Goal: Find specific page/section: Find specific page/section

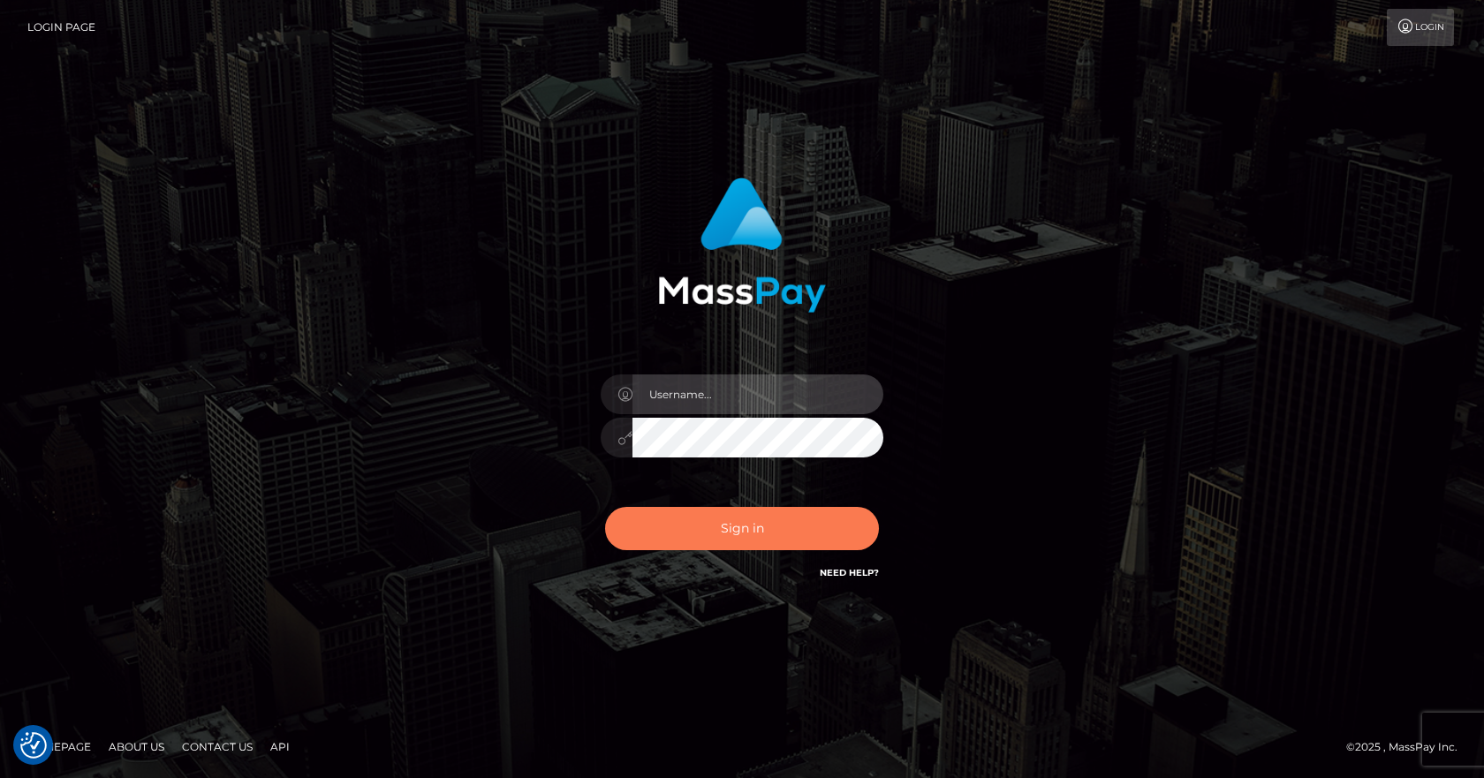
type input "vlad"
click at [798, 530] on button "Sign in" at bounding box center [742, 528] width 274 height 43
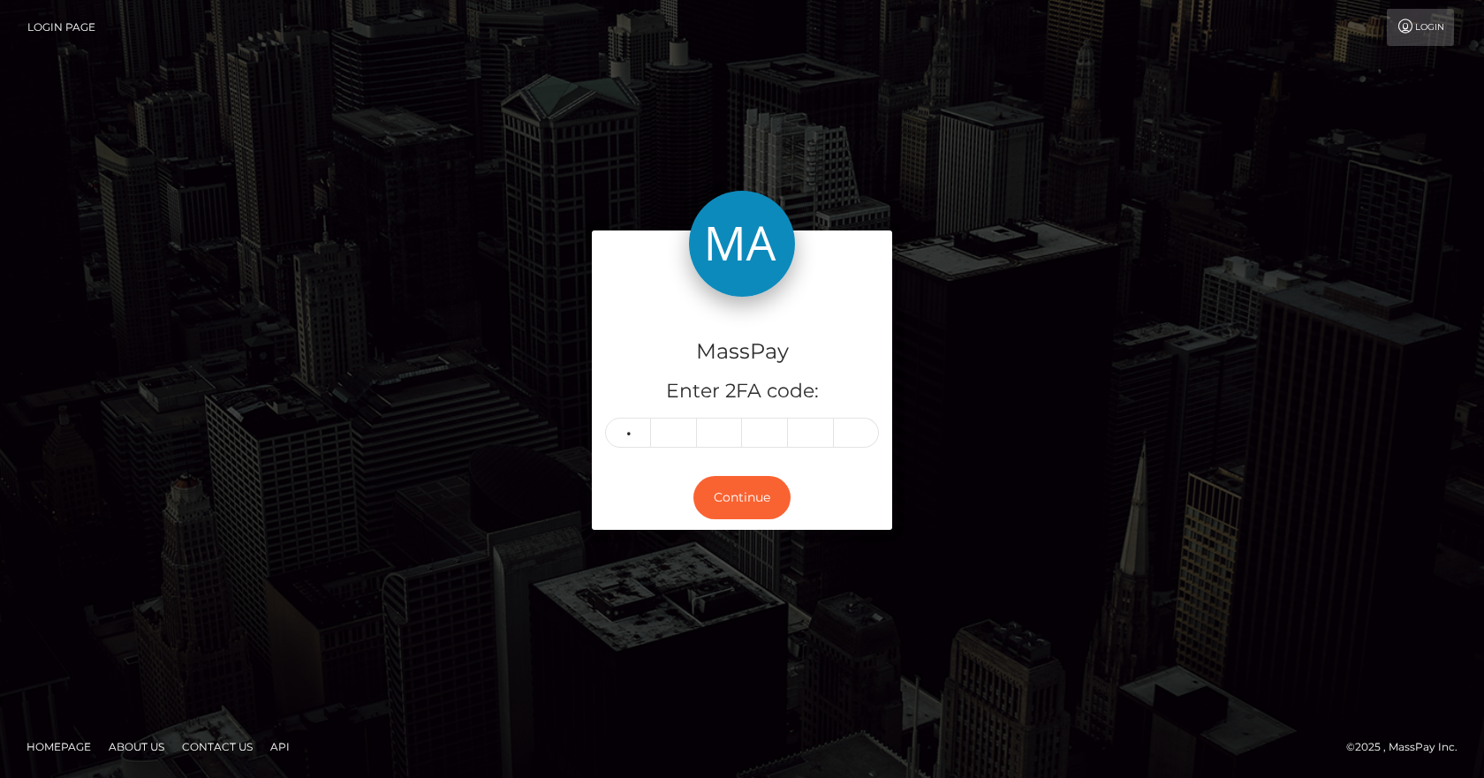
type input "3"
type input "8"
type input "0"
type input "3"
type input "4"
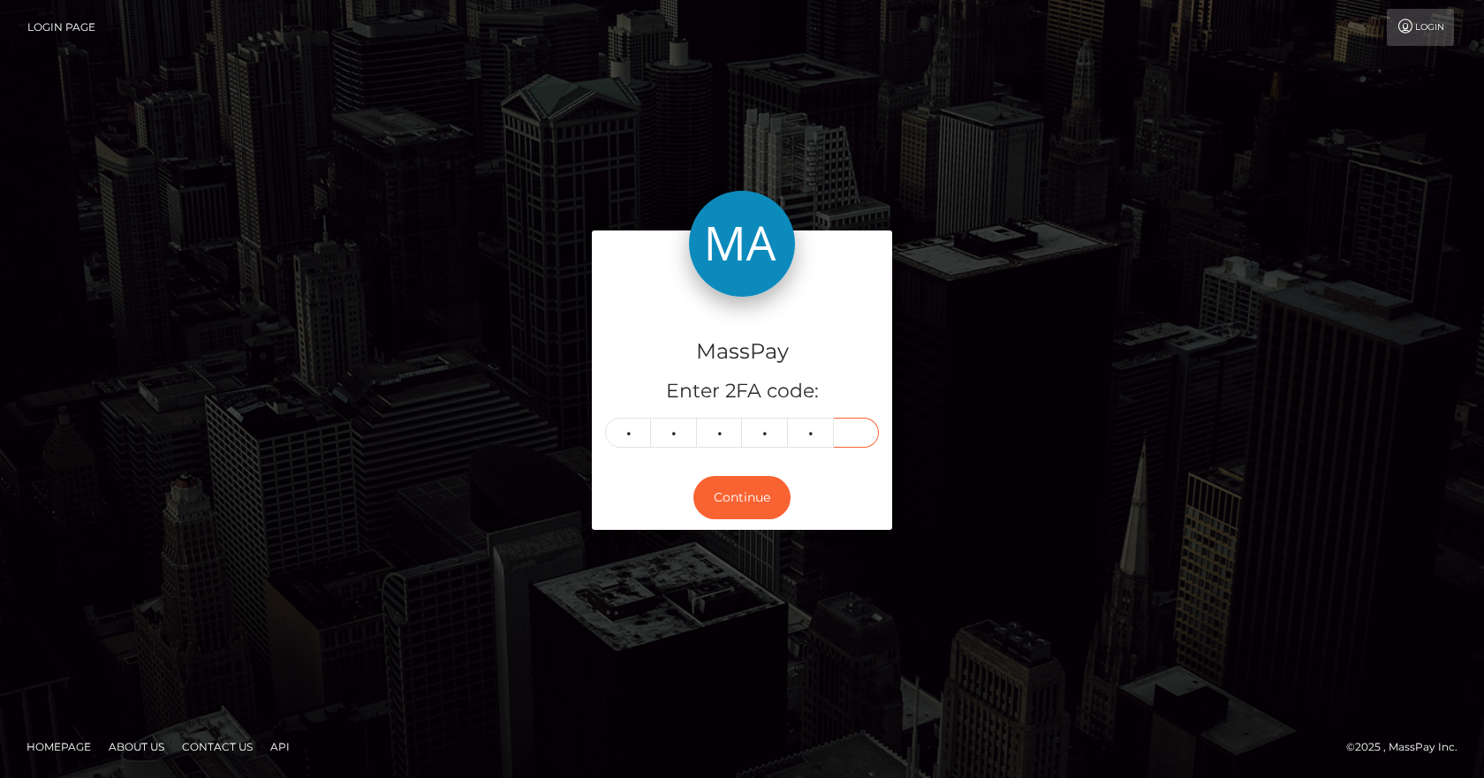
type input "8"
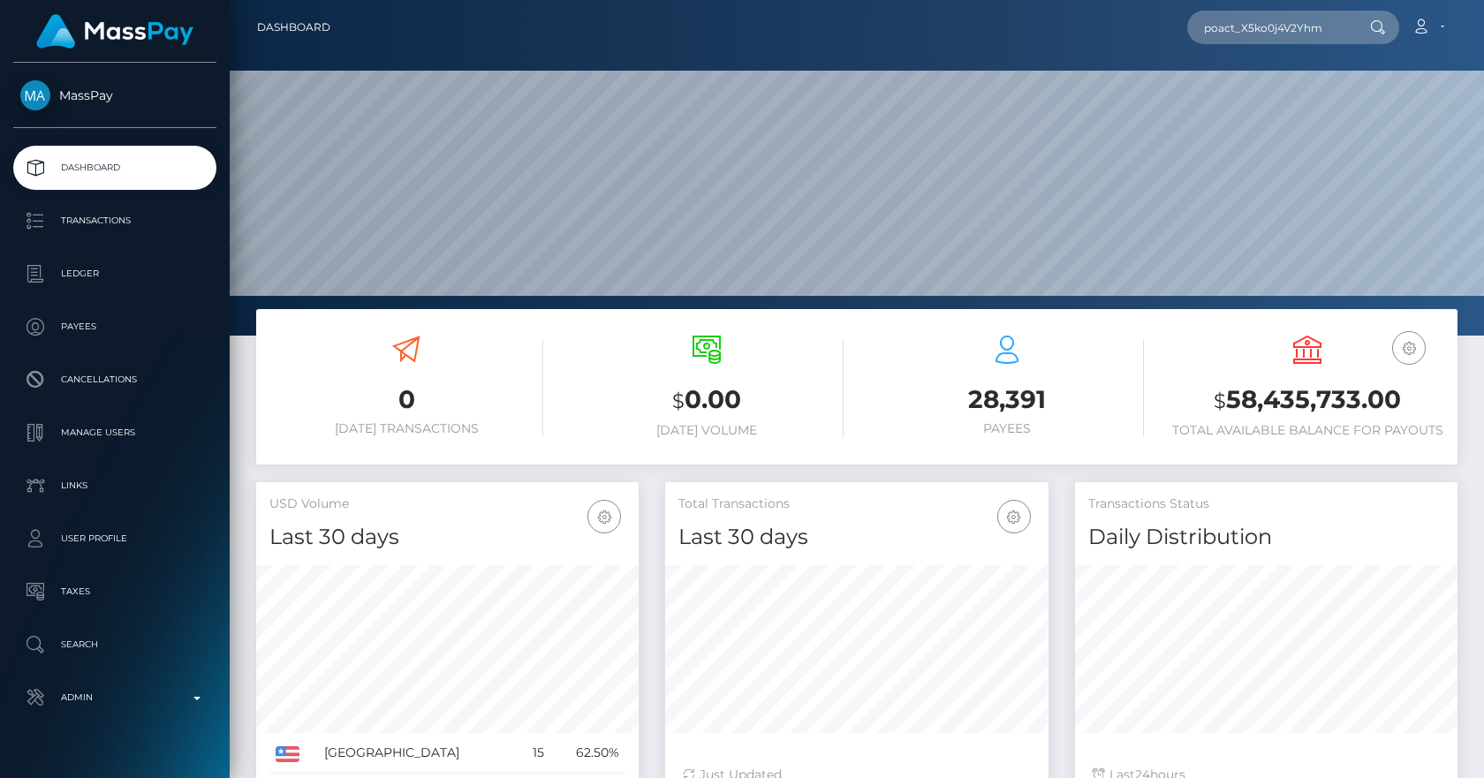
scroll to position [314, 383]
type input "poact_X5ko0j4V2Yhm"
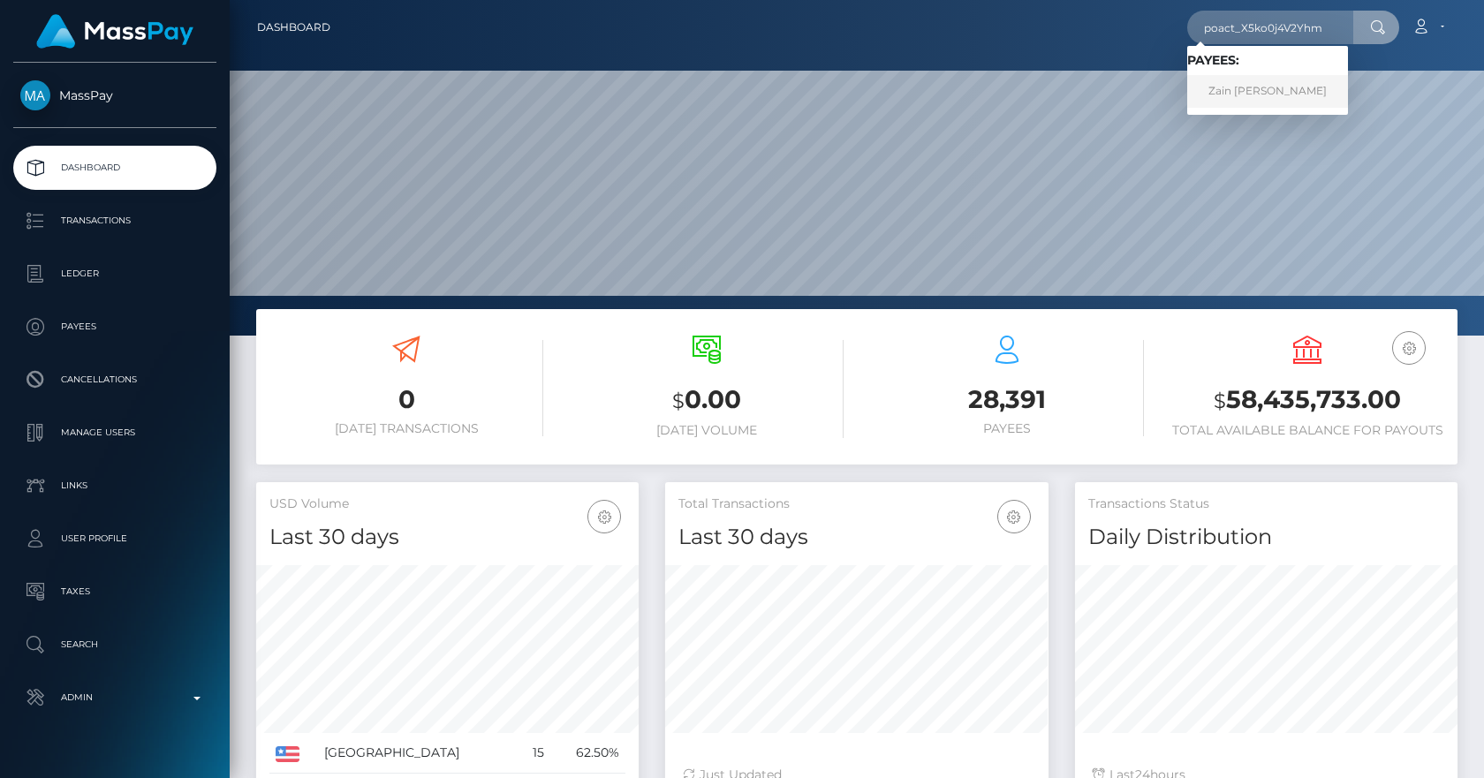
click at [1307, 92] on link "Zain Alabideen Haitham Alsudany" at bounding box center [1267, 91] width 161 height 33
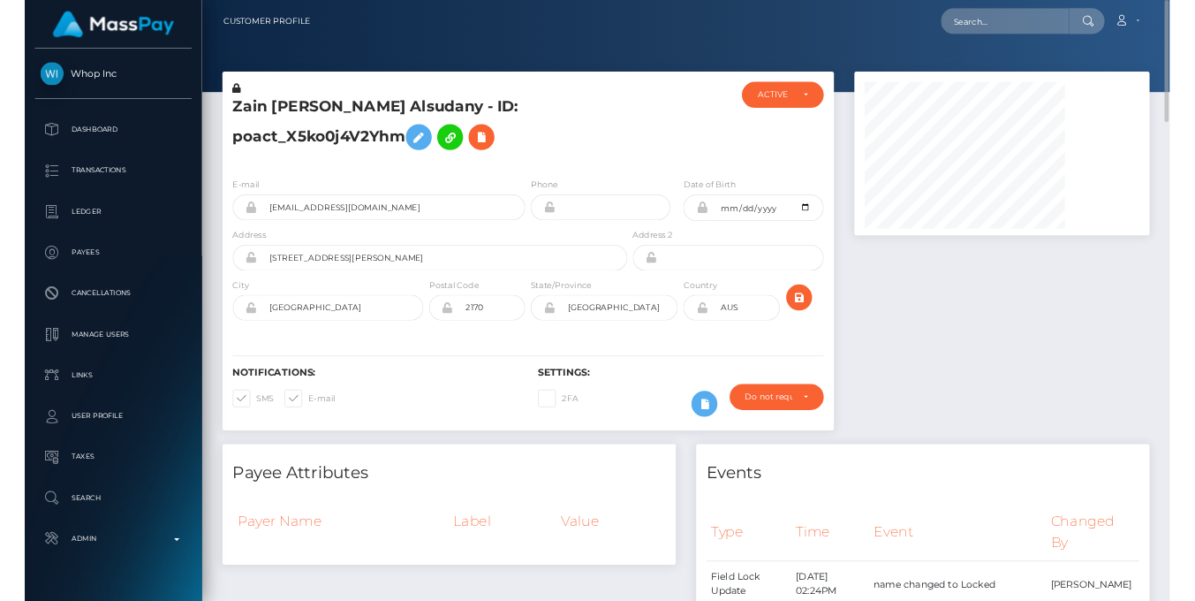
scroll to position [883163, 883089]
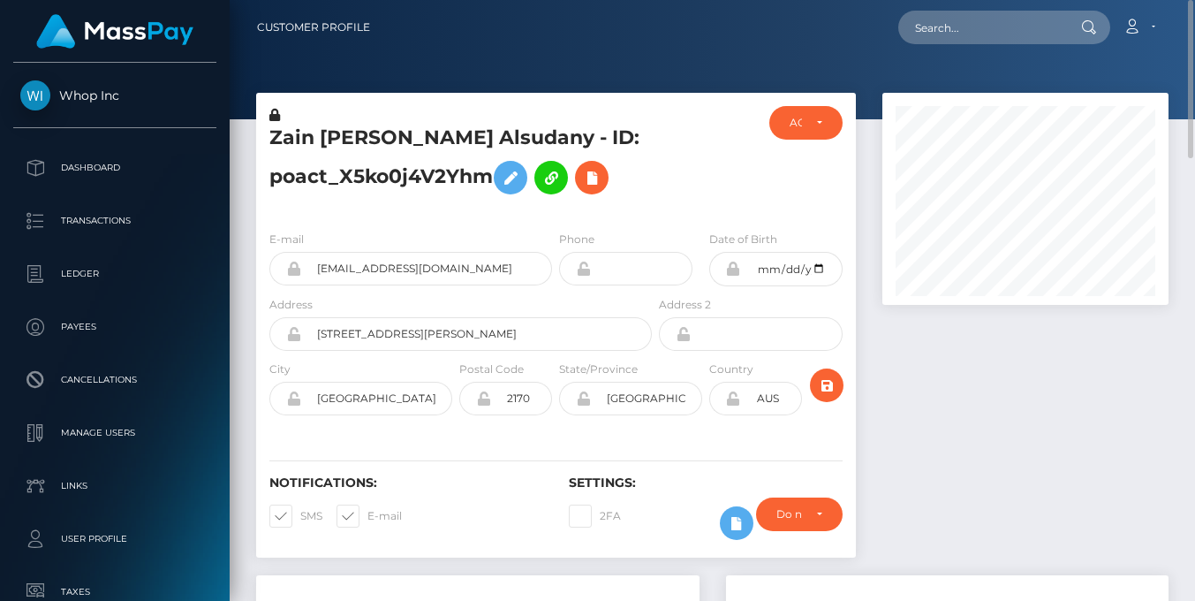
click at [457, 203] on h5 "Zain Alabideen Haitham Alsudany - ID: poact_X5ko0j4V2Yhm" at bounding box center [455, 164] width 373 height 79
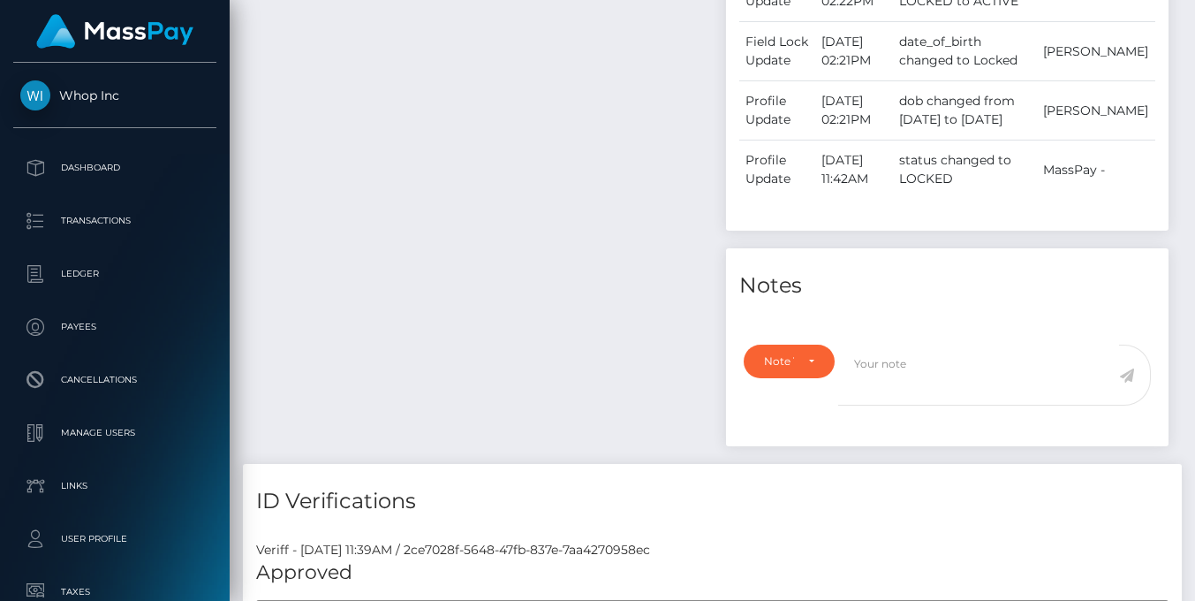
scroll to position [206, 0]
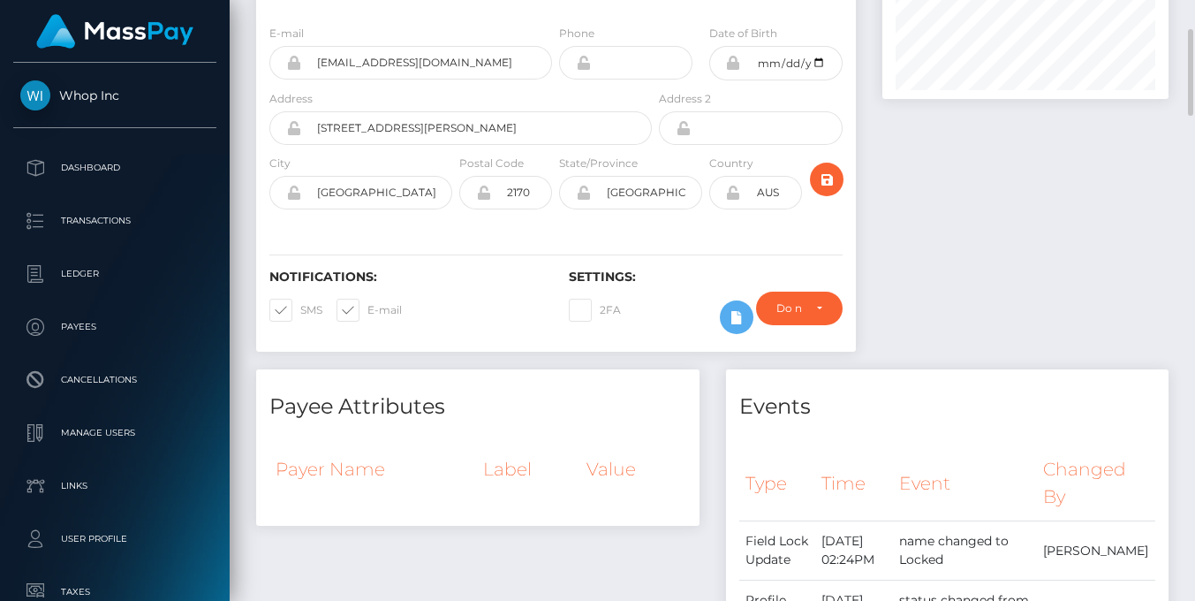
click at [960, 161] on div at bounding box center [1025, 128] width 313 height 482
click at [933, 161] on div at bounding box center [1025, 128] width 313 height 482
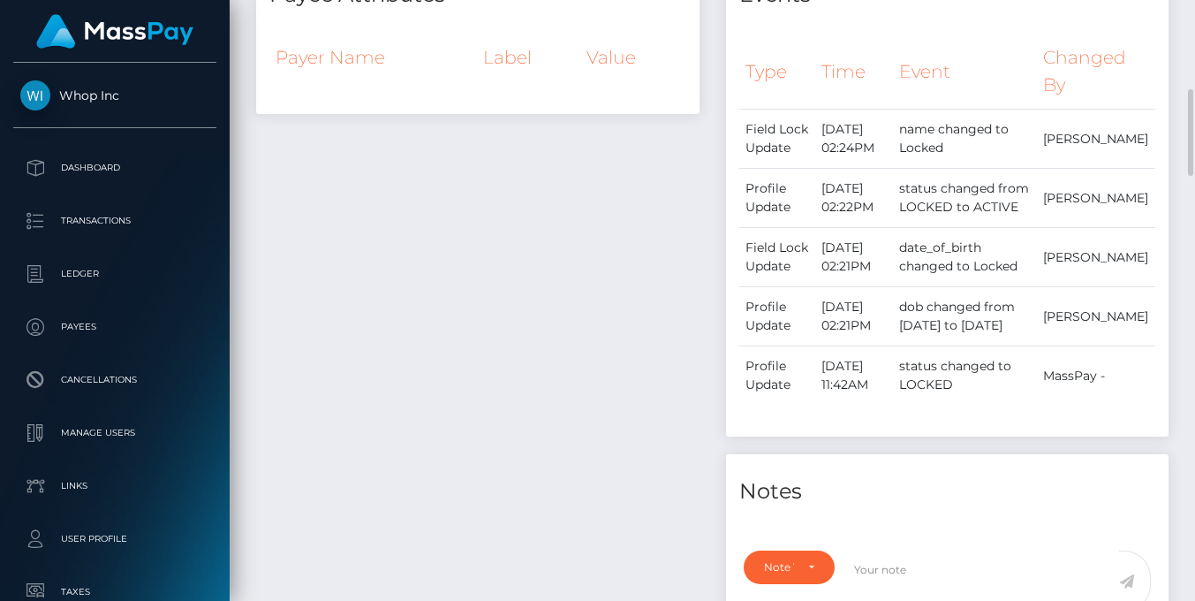
scroll to position [1235, 0]
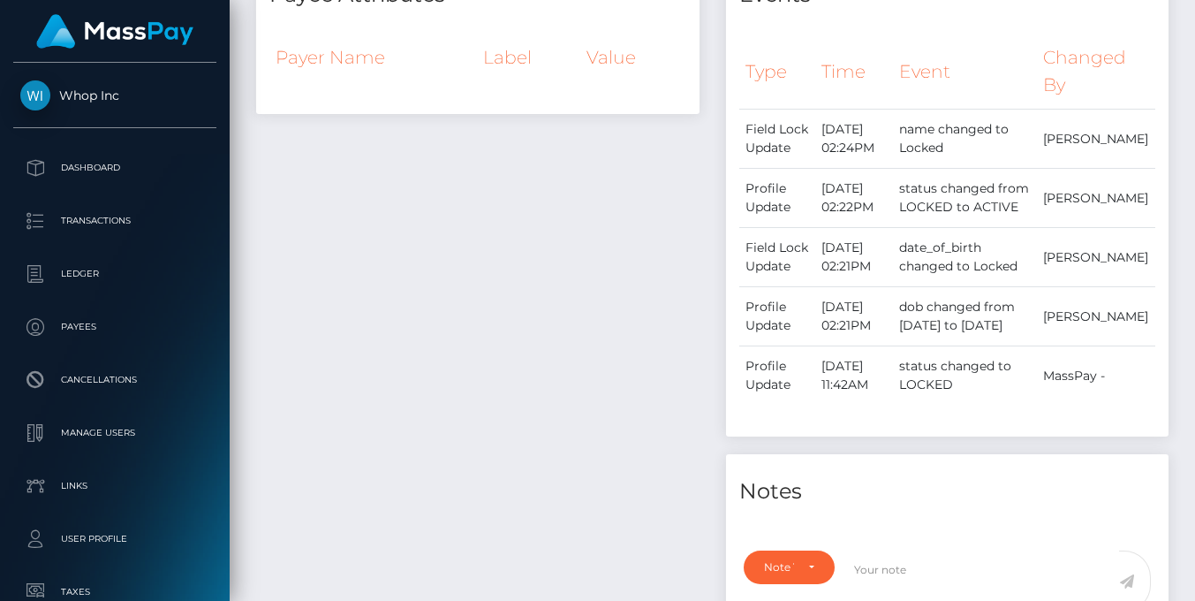
scroll to position [412, 0]
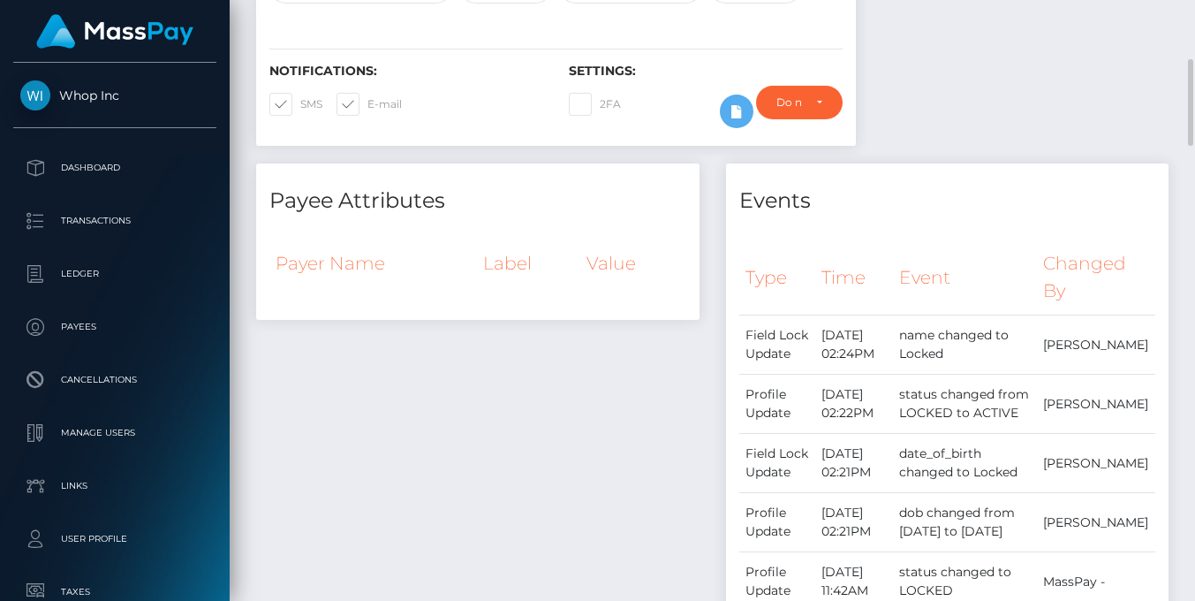
click at [571, 216] on div "Payee Attributes" at bounding box center [477, 189] width 443 height 53
